Goal: Information Seeking & Learning: Learn about a topic

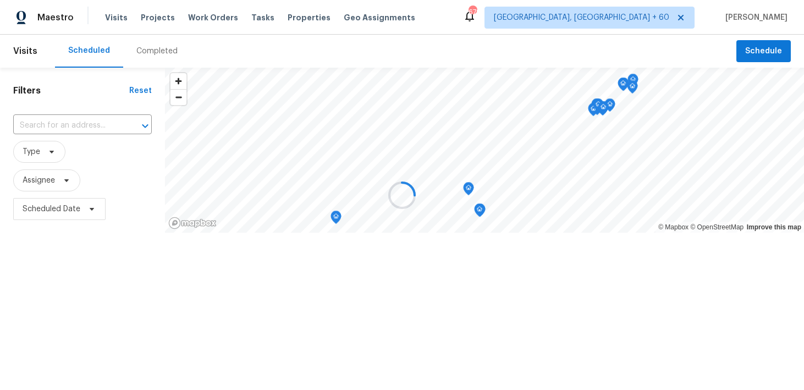
click at [141, 51] on div at bounding box center [402, 195] width 804 height 390
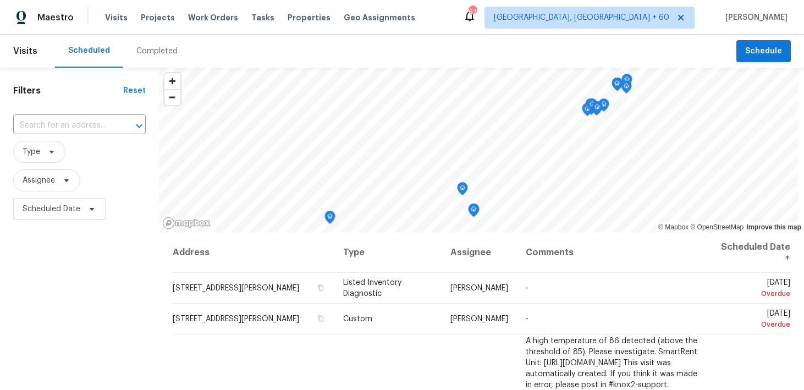
click at [150, 52] on div "Completed" at bounding box center [156, 51] width 41 height 11
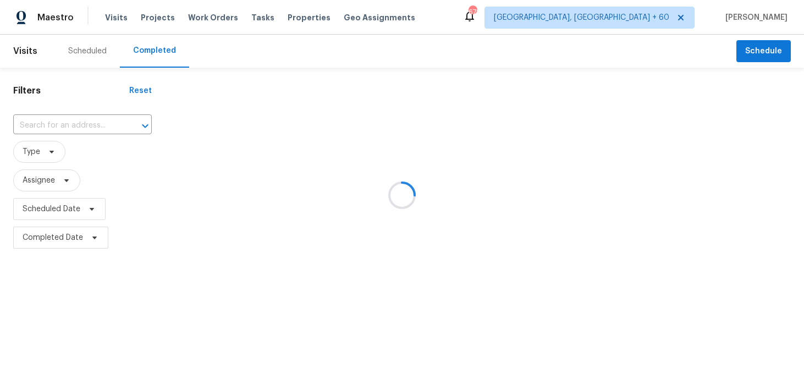
click at [64, 118] on div at bounding box center [402, 195] width 804 height 390
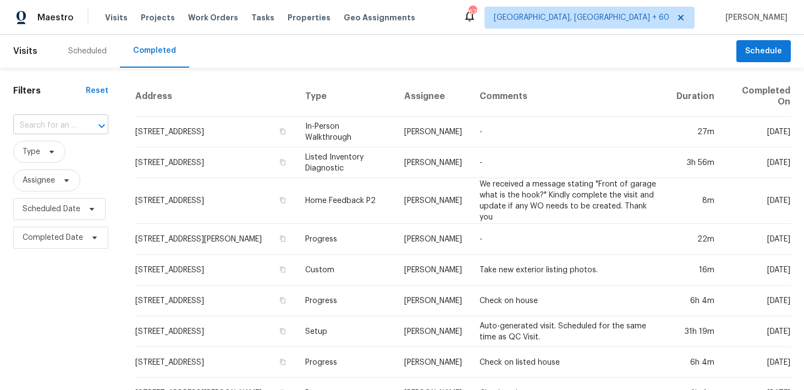
click at [54, 133] on input "text" at bounding box center [45, 125] width 64 height 17
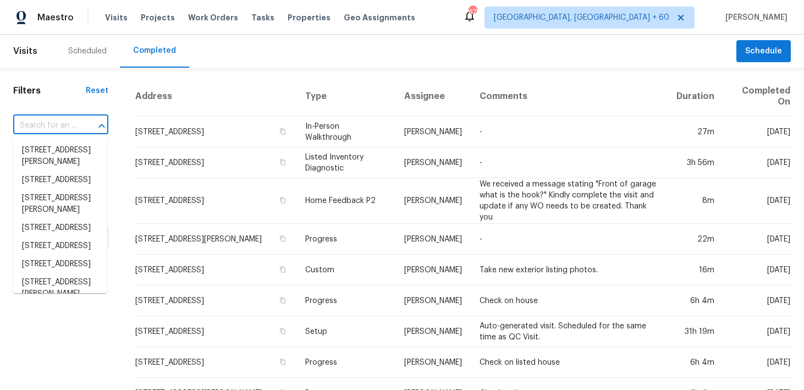
paste input "[STREET_ADDRESS]"
type input "[STREET_ADDRESS]"
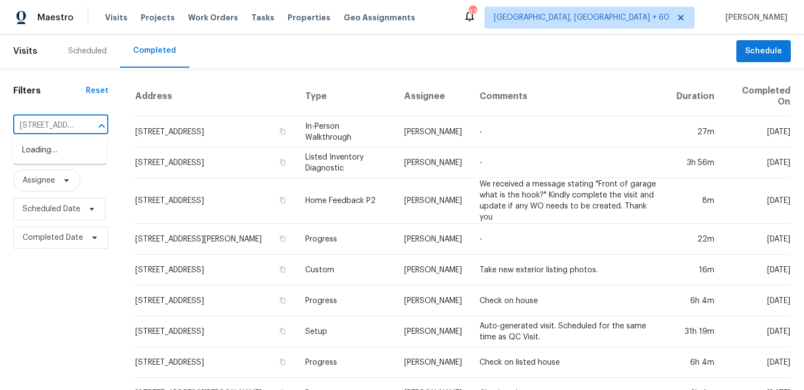
scroll to position [0, 73]
click at [55, 156] on li "[STREET_ADDRESS]" at bounding box center [60, 150] width 94 height 18
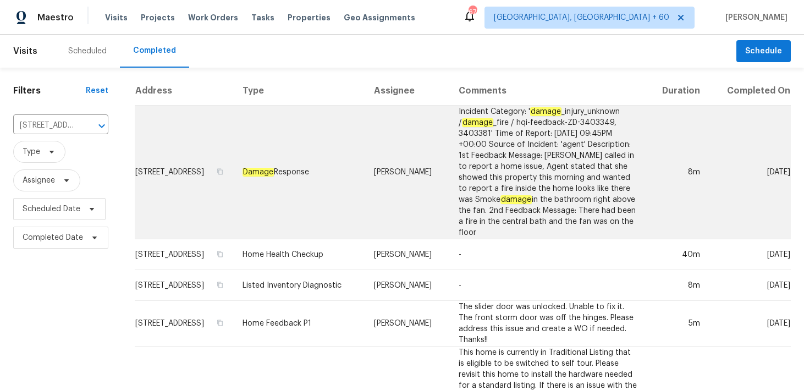
click at [462, 127] on em "Damage" at bounding box center [477, 122] width 31 height 9
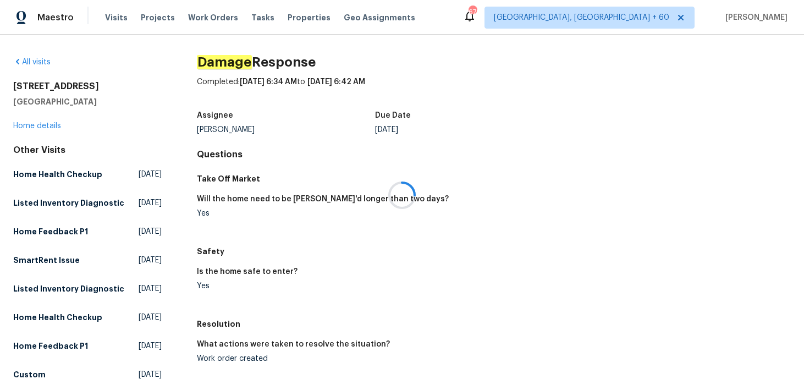
click at [33, 125] on div at bounding box center [402, 195] width 804 height 390
click at [20, 127] on link "Home details" at bounding box center [37, 126] width 48 height 8
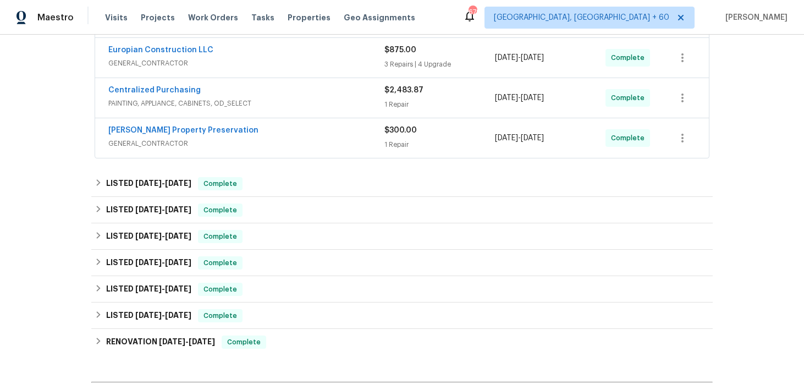
scroll to position [257, 0]
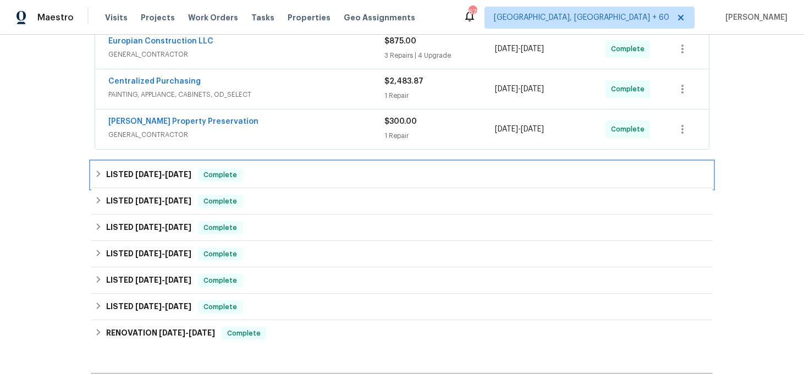
click at [296, 162] on div "LISTED [DATE] - [DATE] Complete" at bounding box center [402, 175] width 622 height 26
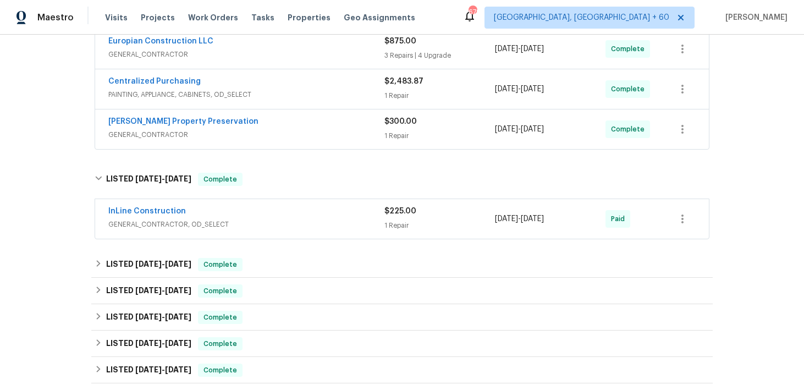
click at [389, 221] on div "1 Repair" at bounding box center [440, 225] width 111 height 11
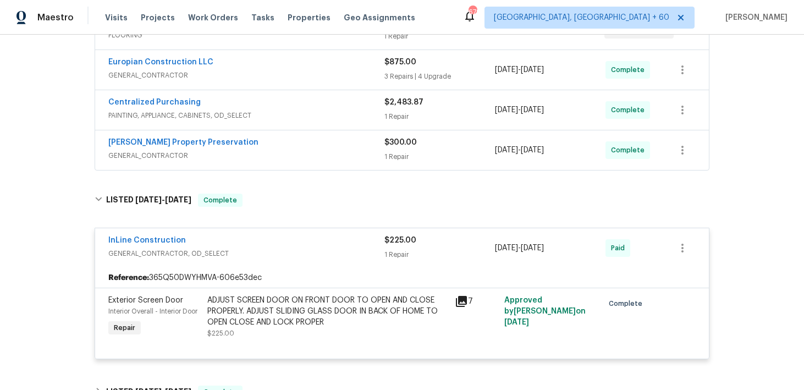
scroll to position [226, 0]
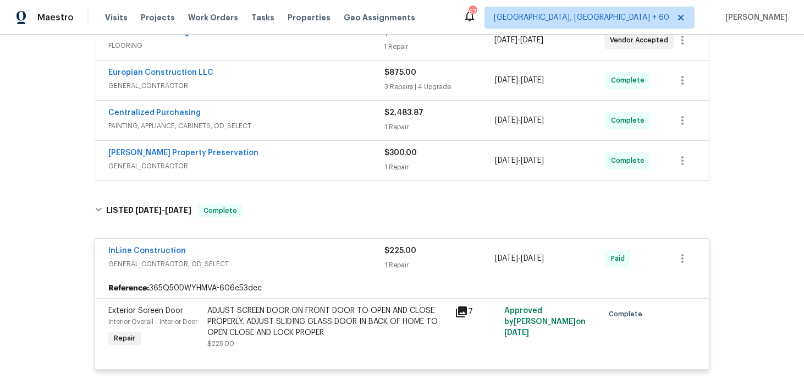
click at [403, 162] on div "1 Repair" at bounding box center [440, 167] width 111 height 11
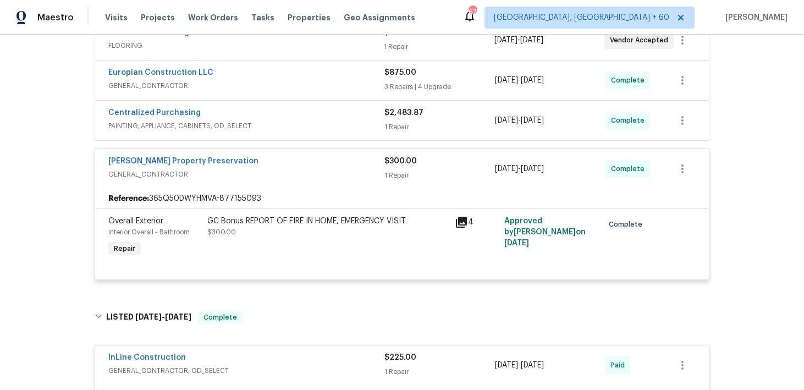
click at [401, 125] on div "1 Repair" at bounding box center [440, 127] width 111 height 11
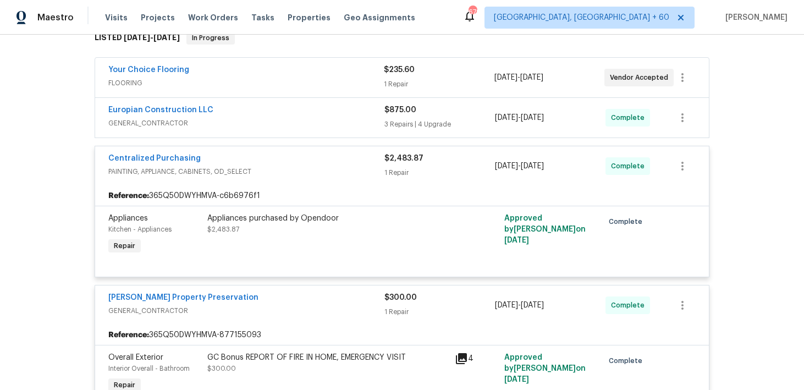
scroll to position [172, 0]
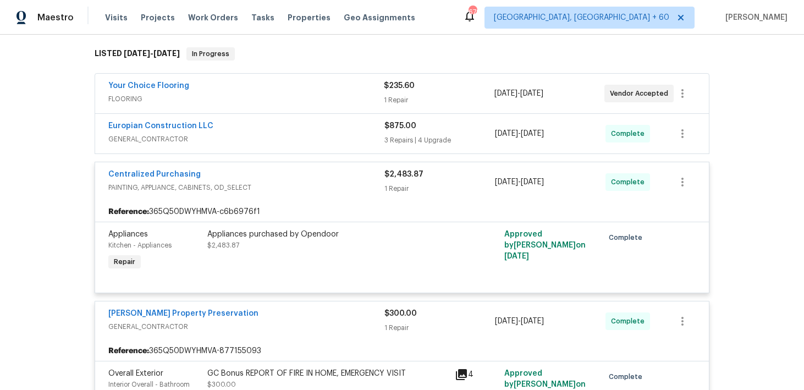
click at [400, 133] on div "$875.00 3 Repairs | 4 Upgrade" at bounding box center [440, 133] width 111 height 26
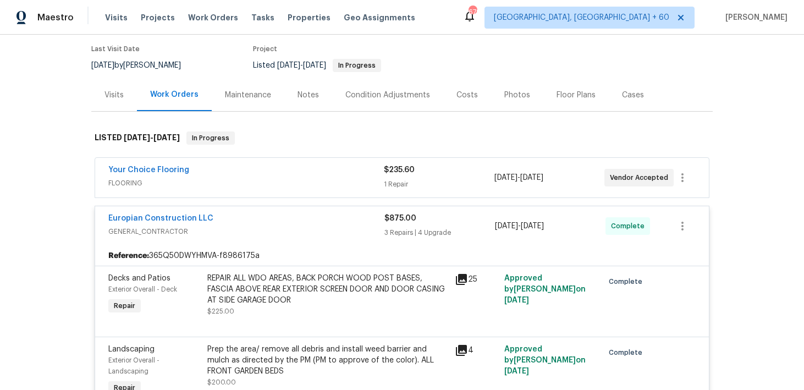
scroll to position [87, 0]
click at [404, 176] on div "$235.60" at bounding box center [439, 171] width 110 height 11
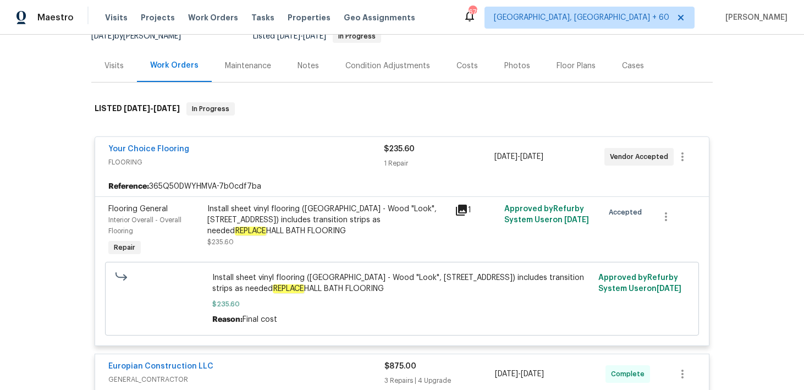
scroll to position [120, 0]
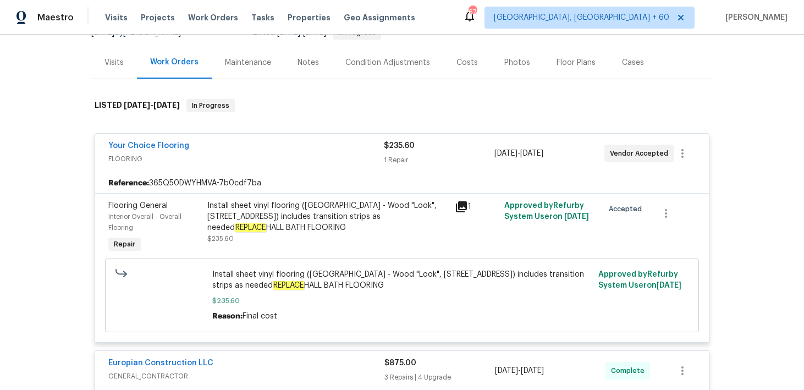
click at [400, 155] on div "1 Repair" at bounding box center [439, 160] width 110 height 11
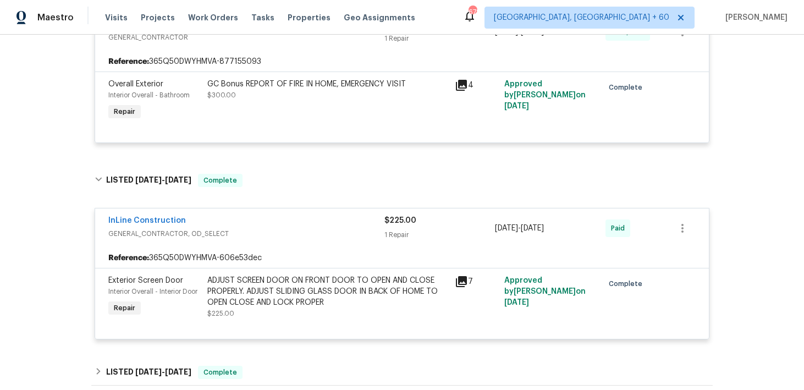
scroll to position [1117, 0]
click at [347, 99] on div "GC Bonus REPORT OF FIRE IN HOME, EMERGENCY VISIT $300.00" at bounding box center [328, 101] width 248 height 51
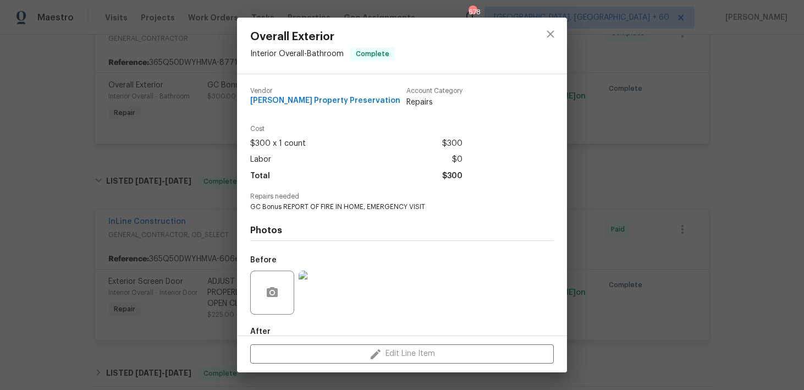
scroll to position [62, 0]
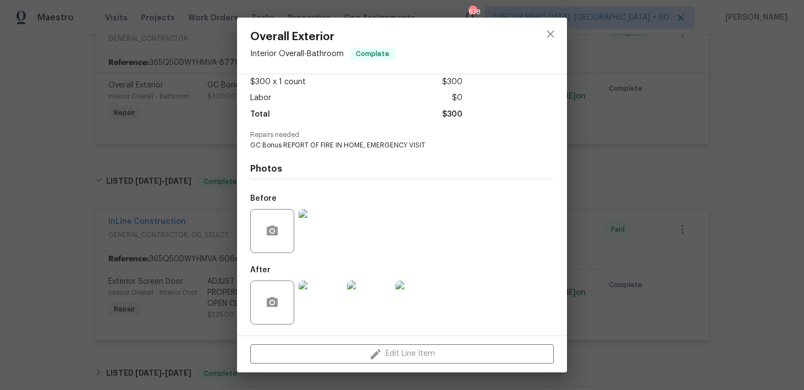
click at [325, 237] on img at bounding box center [321, 231] width 44 height 44
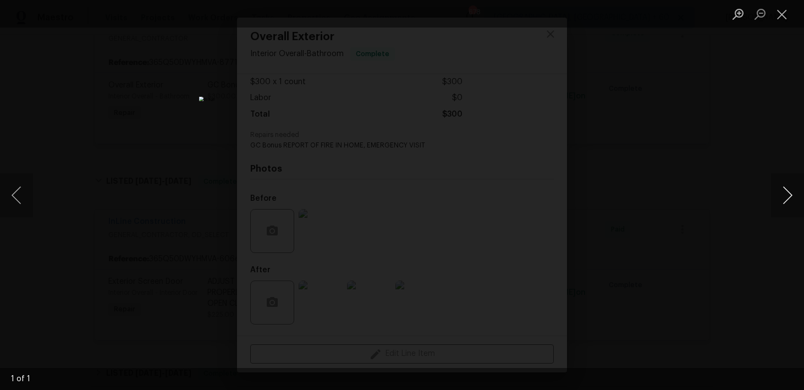
click at [787, 197] on button "Next image" at bounding box center [787, 195] width 33 height 44
click at [782, 13] on button "Close lightbox" at bounding box center [782, 13] width 22 height 19
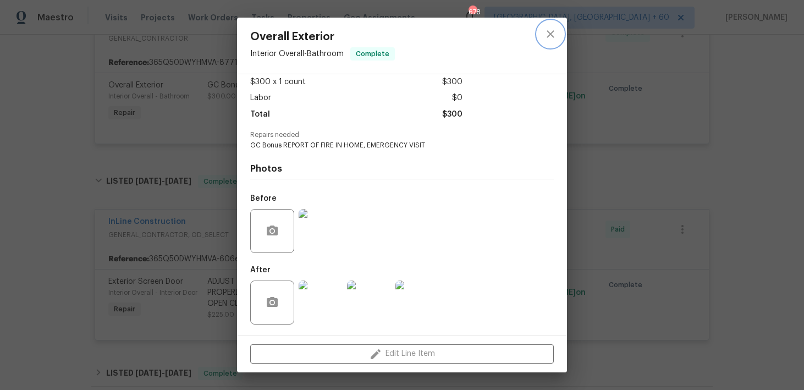
click at [553, 34] on icon "close" at bounding box center [550, 34] width 13 height 13
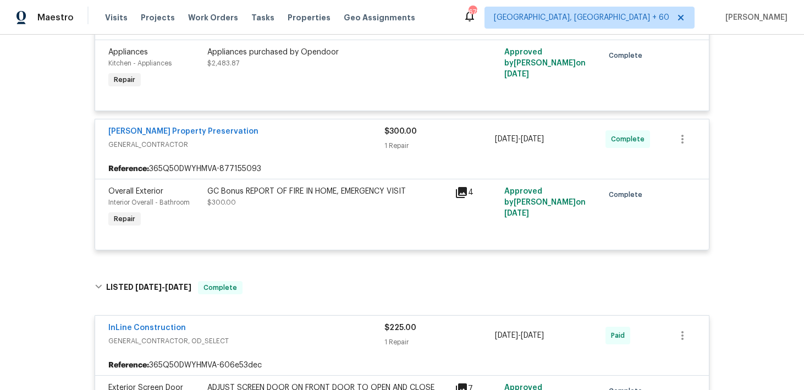
scroll to position [1010, 0]
click at [437, 200] on div "GC Bonus REPORT OF FIRE IN HOME, EMERGENCY VISIT $300.00" at bounding box center [327, 198] width 241 height 22
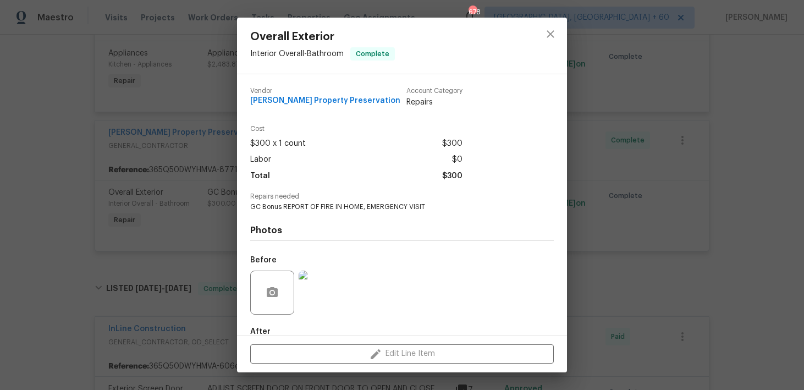
scroll to position [62, 0]
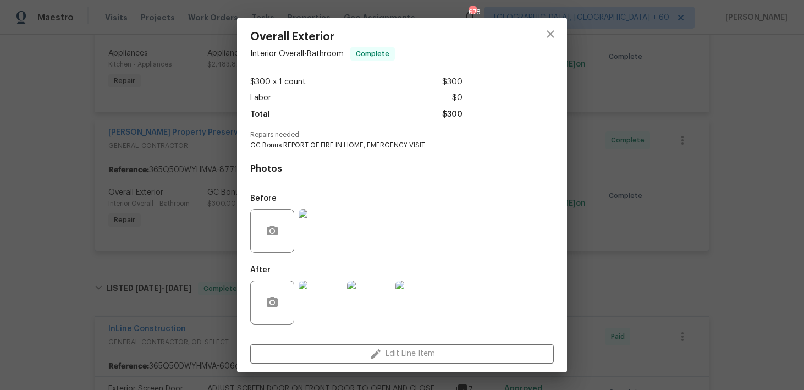
click at [314, 294] on img at bounding box center [321, 303] width 44 height 44
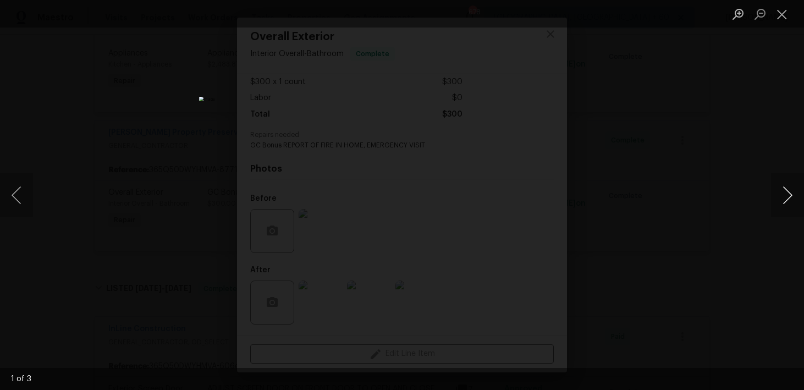
click at [788, 193] on button "Next image" at bounding box center [787, 195] width 33 height 44
click at [783, 14] on button "Close lightbox" at bounding box center [782, 13] width 22 height 19
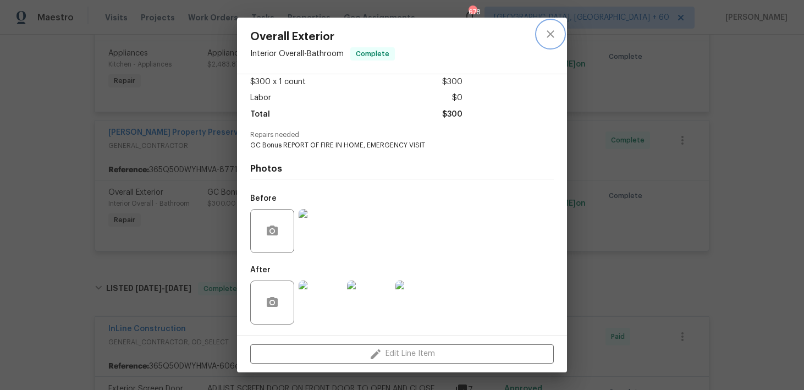
click at [557, 33] on button "close" at bounding box center [550, 34] width 26 height 26
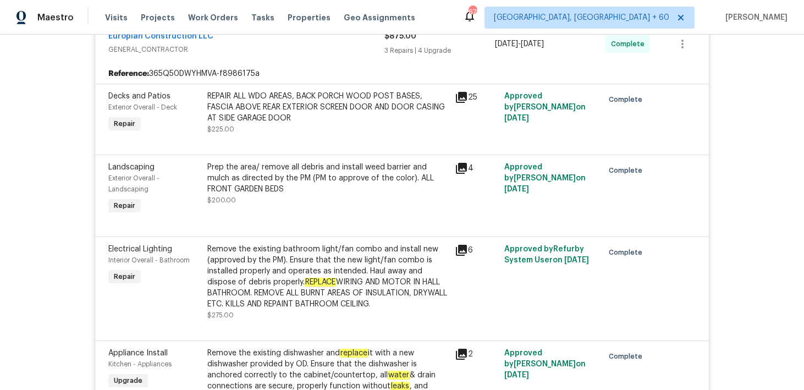
scroll to position [283, 0]
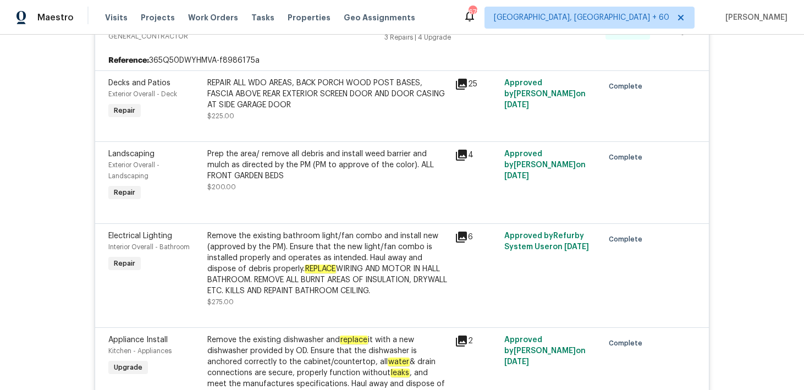
click at [66, 250] on div "Back to all projects [STREET_ADDRESS] 3 Beds | 2 Baths | Total: 1288 ft² | Abov…" at bounding box center [402, 212] width 804 height 355
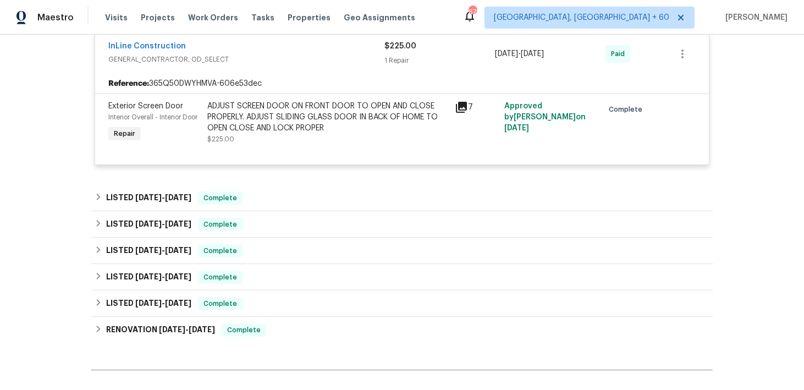
scroll to position [1292, 0]
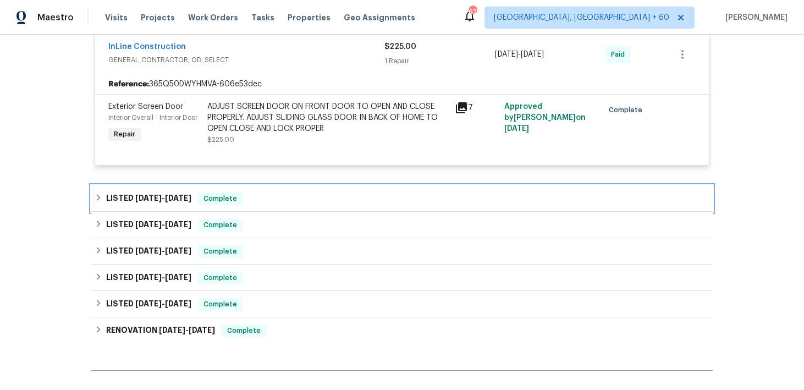
click at [313, 192] on div "LISTED [DATE] - [DATE] Complete" at bounding box center [402, 198] width 615 height 13
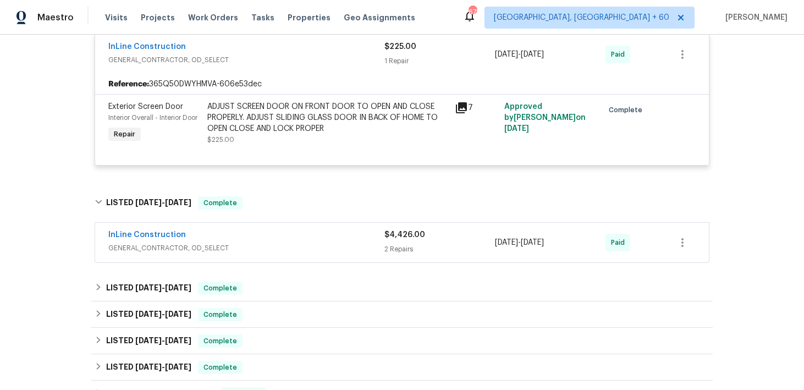
click at [388, 244] on div "2 Repairs" at bounding box center [440, 249] width 111 height 11
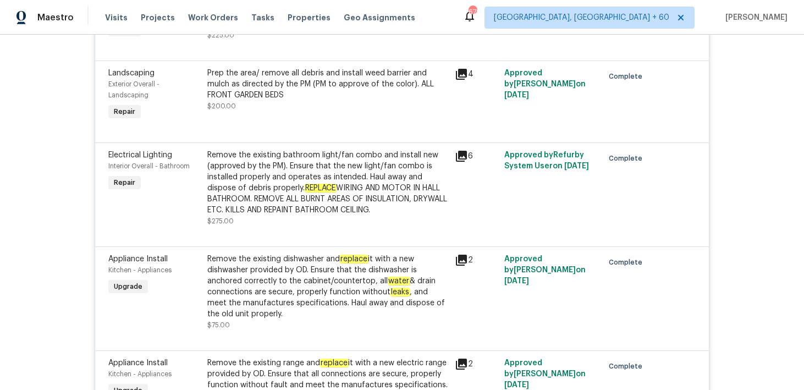
scroll to position [0, 0]
